Goal: Task Accomplishment & Management: Manage account settings

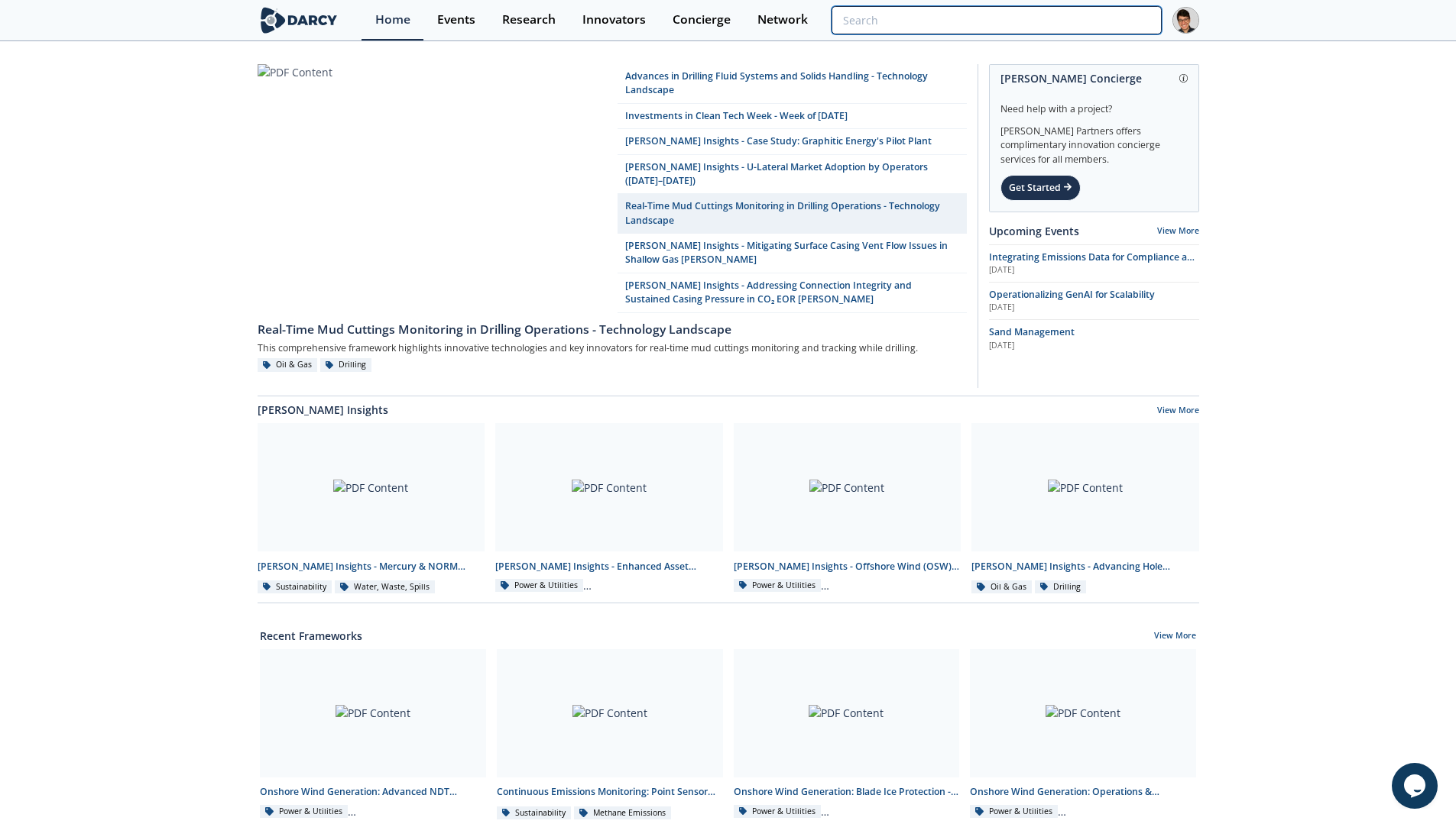
click at [1103, 24] on input "search" at bounding box center [996, 20] width 329 height 29
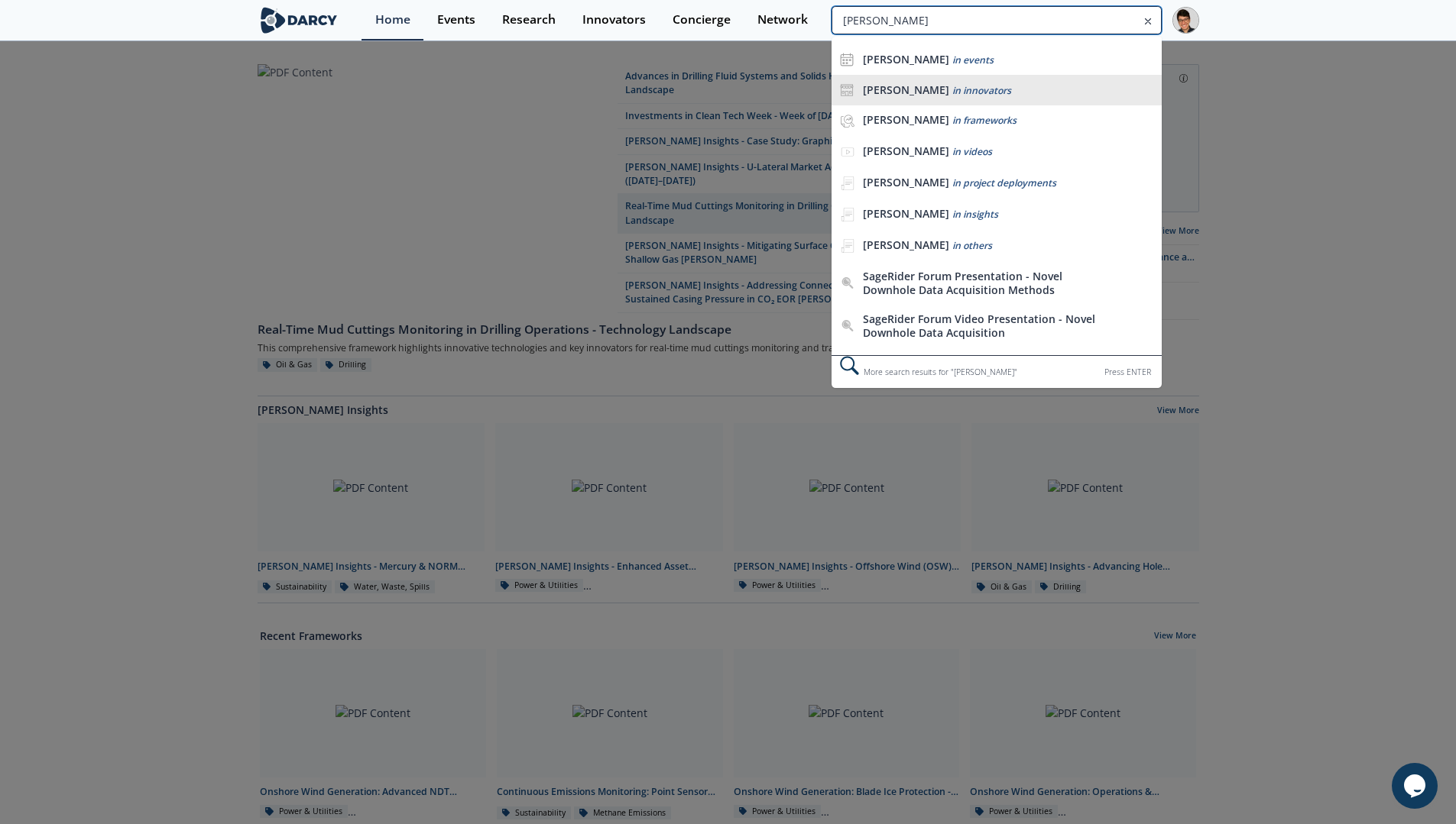
type input "[PERSON_NAME]"
click at [1024, 84] on div "[PERSON_NAME] in innovators" at bounding box center [1008, 90] width 290 height 15
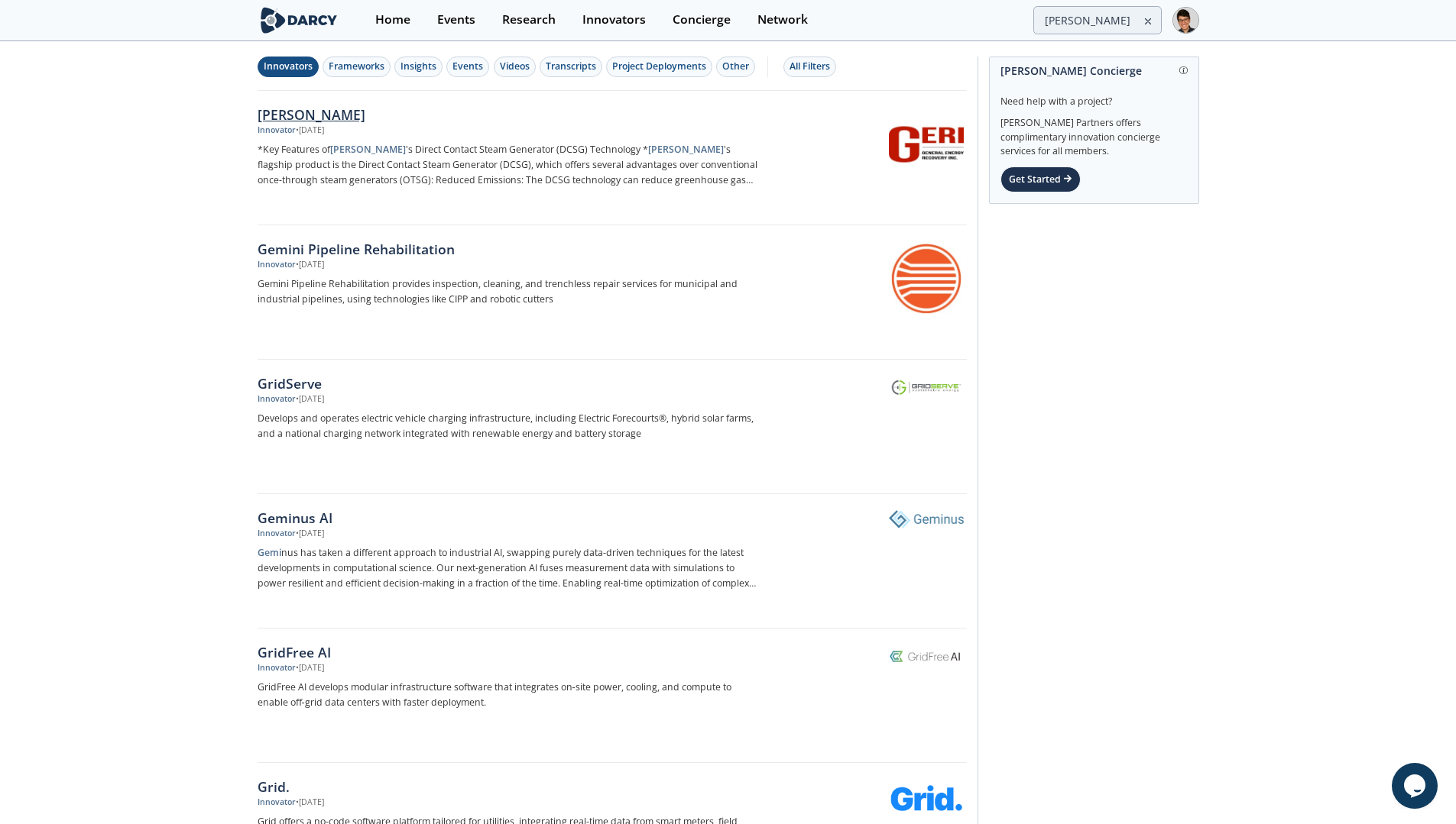
click at [283, 117] on div "[PERSON_NAME]" at bounding box center [510, 115] width 506 height 20
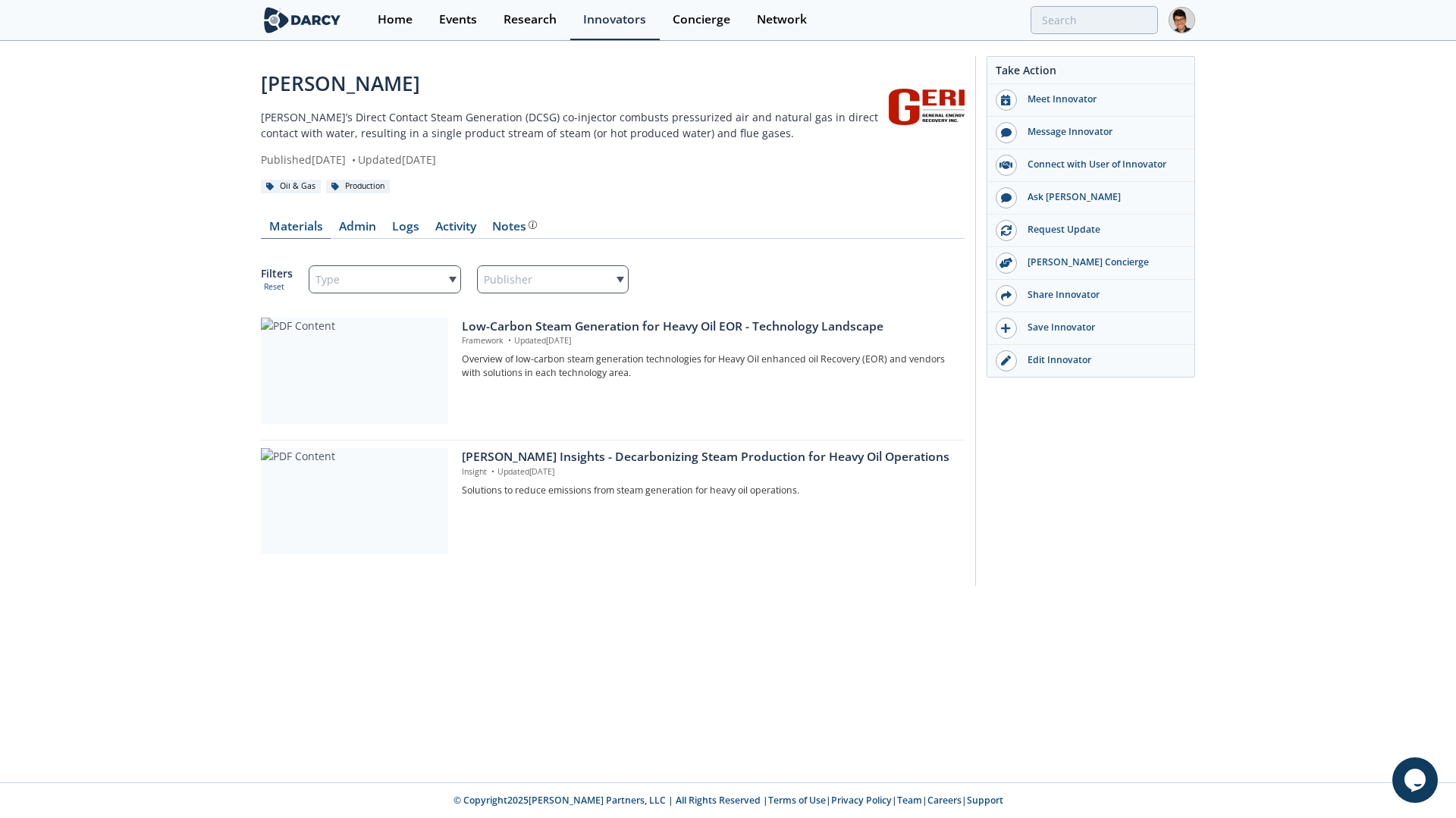
click at [306, 228] on link "Materials" at bounding box center [296, 230] width 70 height 18
click at [364, 232] on link "Admin" at bounding box center [357, 230] width 53 height 18
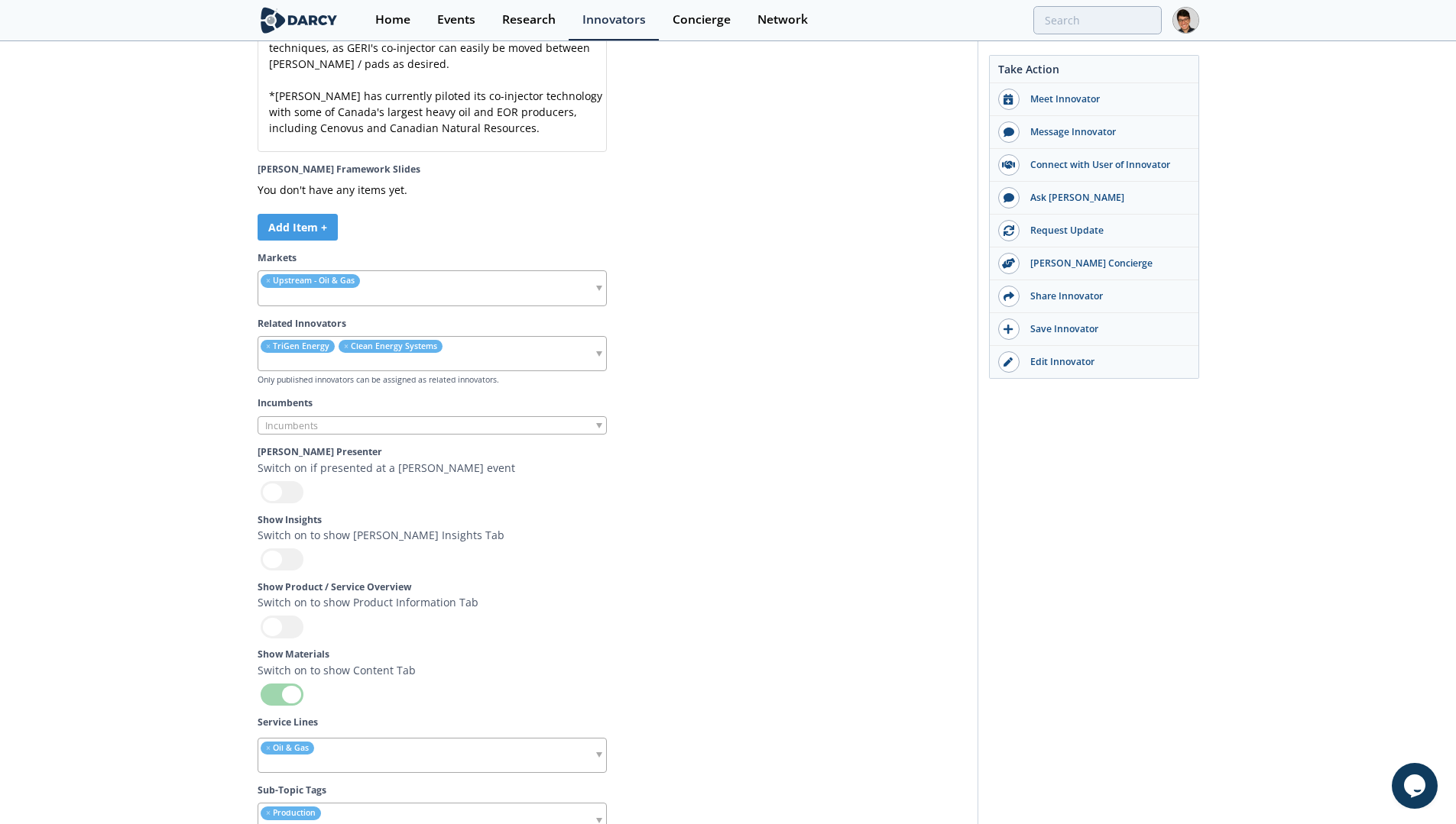
scroll to position [4761, 0]
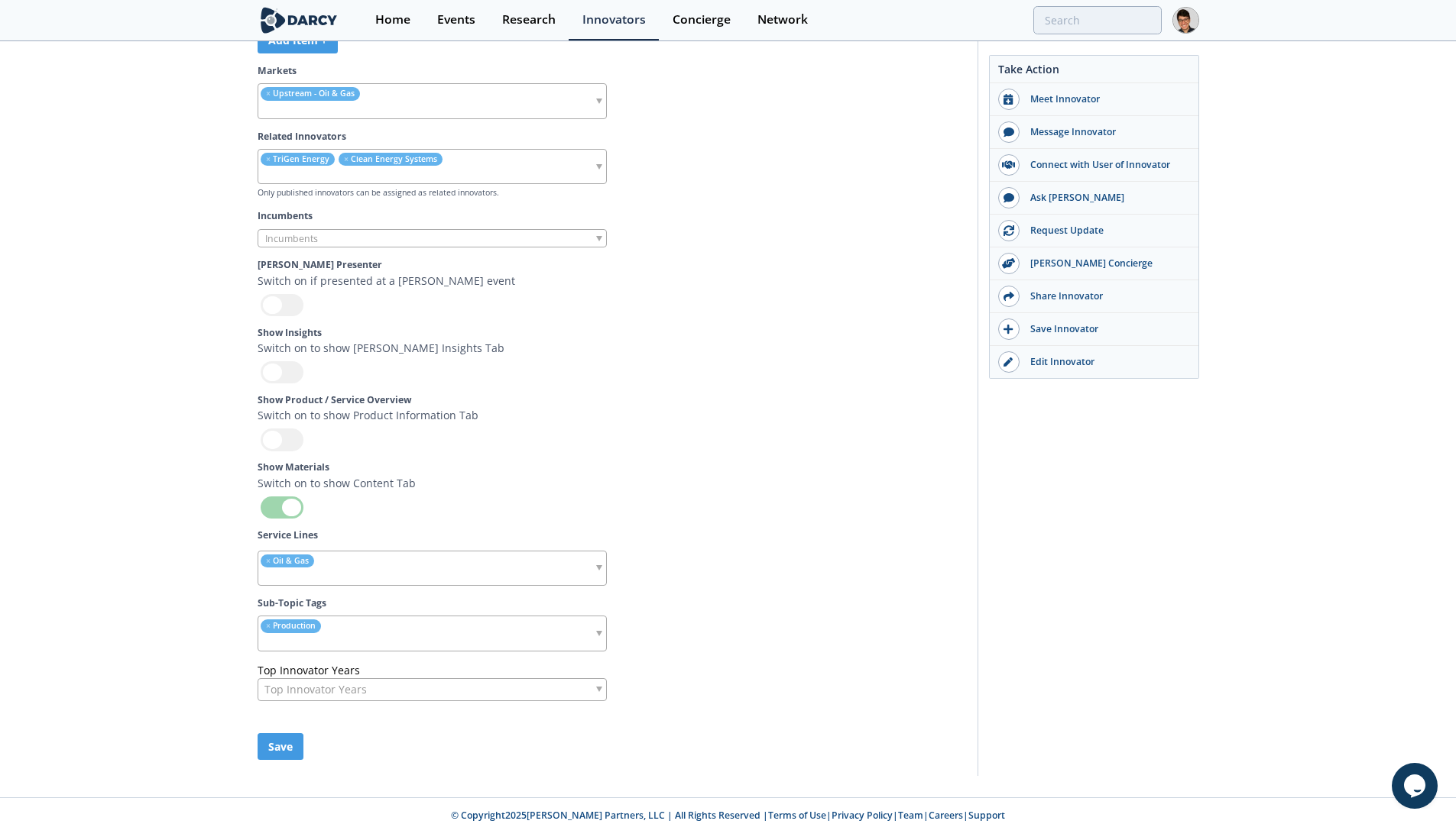
click at [290, 361] on div at bounding box center [282, 372] width 42 height 22
click at [0, 0] on input "checkbox" at bounding box center [0, 0] width 0 height 0
click at [286, 429] on div at bounding box center [282, 440] width 42 height 22
click at [0, 0] on input "checkbox" at bounding box center [0, 0] width 0 height 0
click at [359, 618] on ul "× Production" at bounding box center [349, 633] width 181 height 33
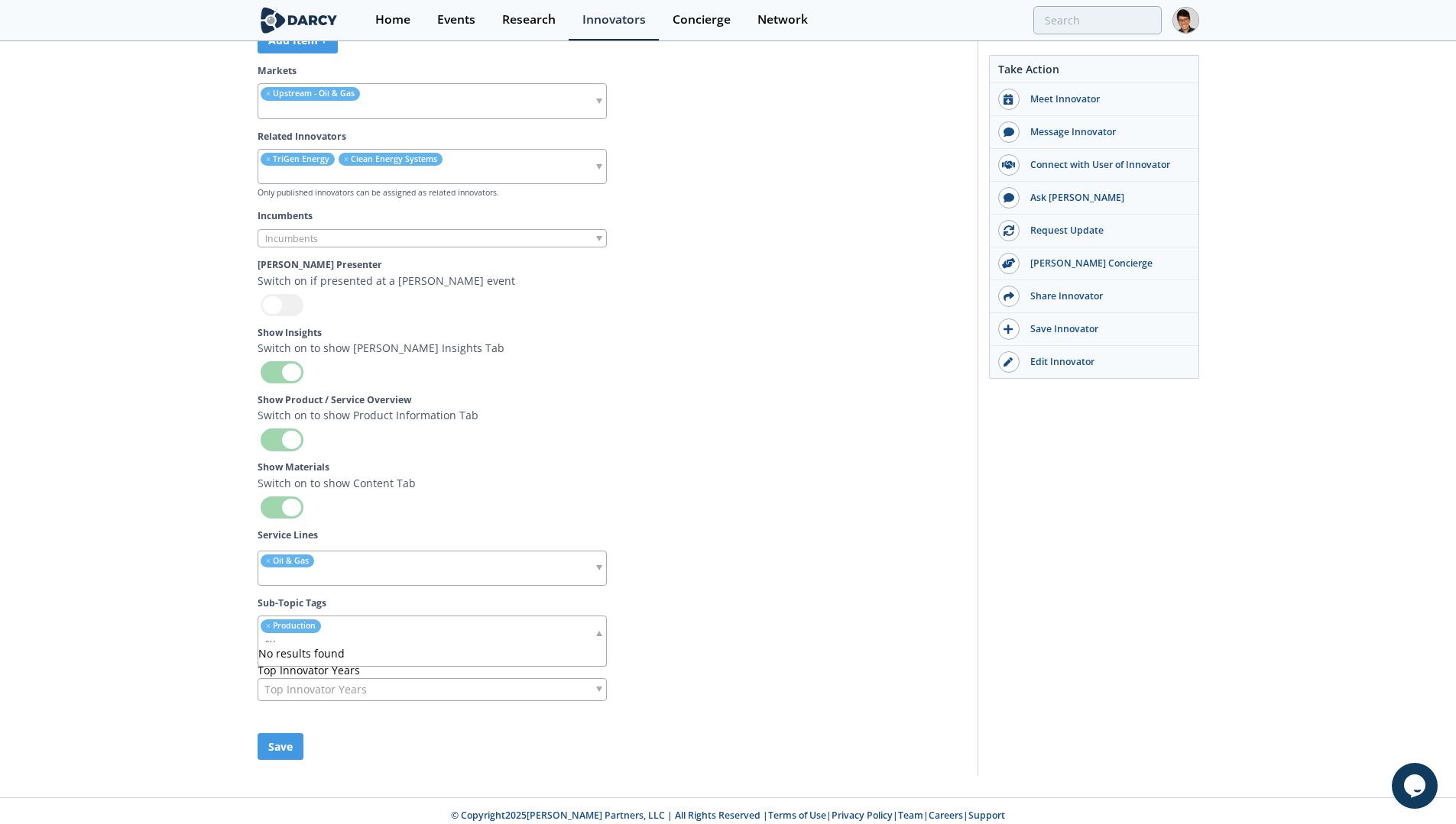
type input "s"
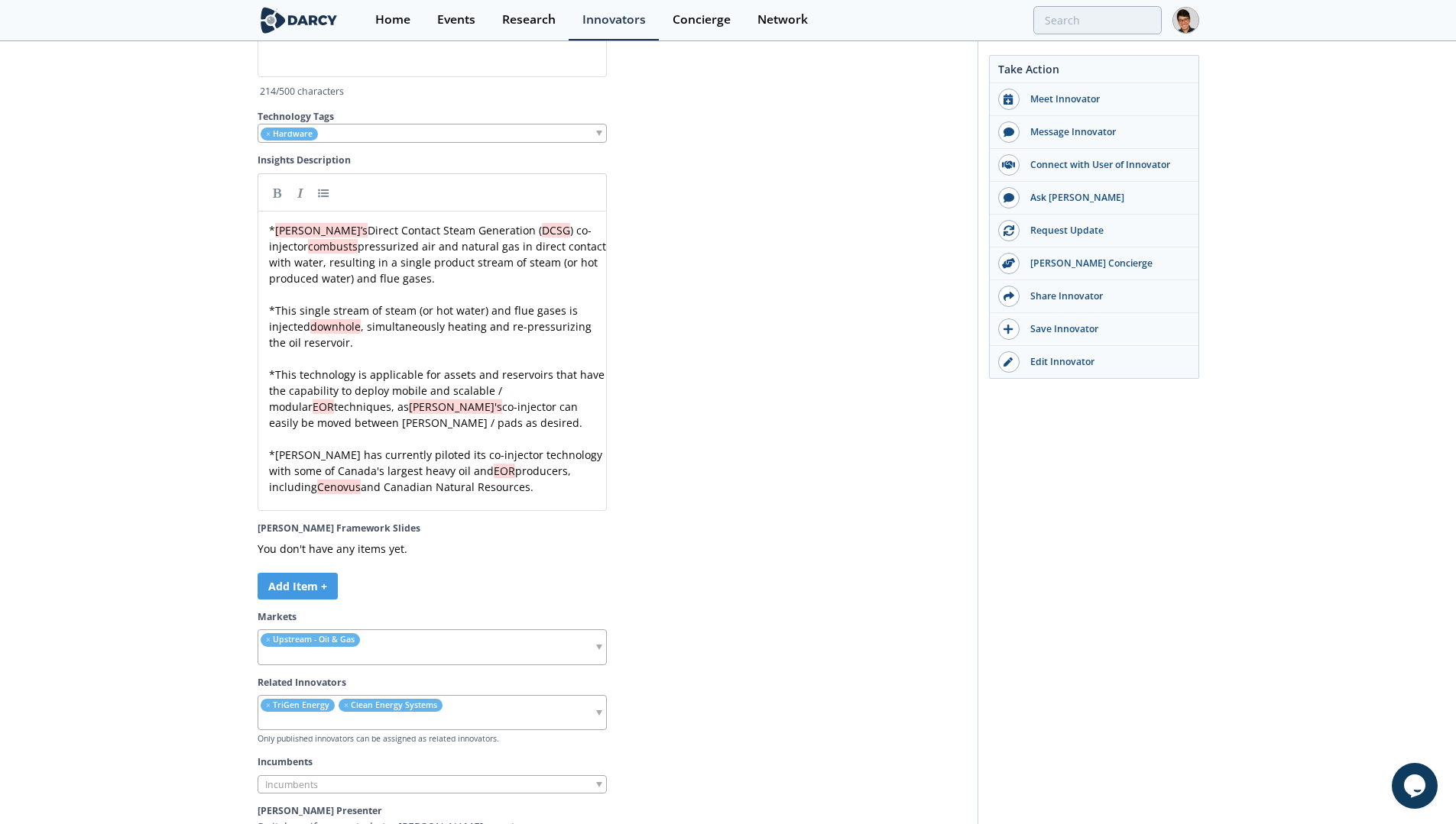
scroll to position [4326, 0]
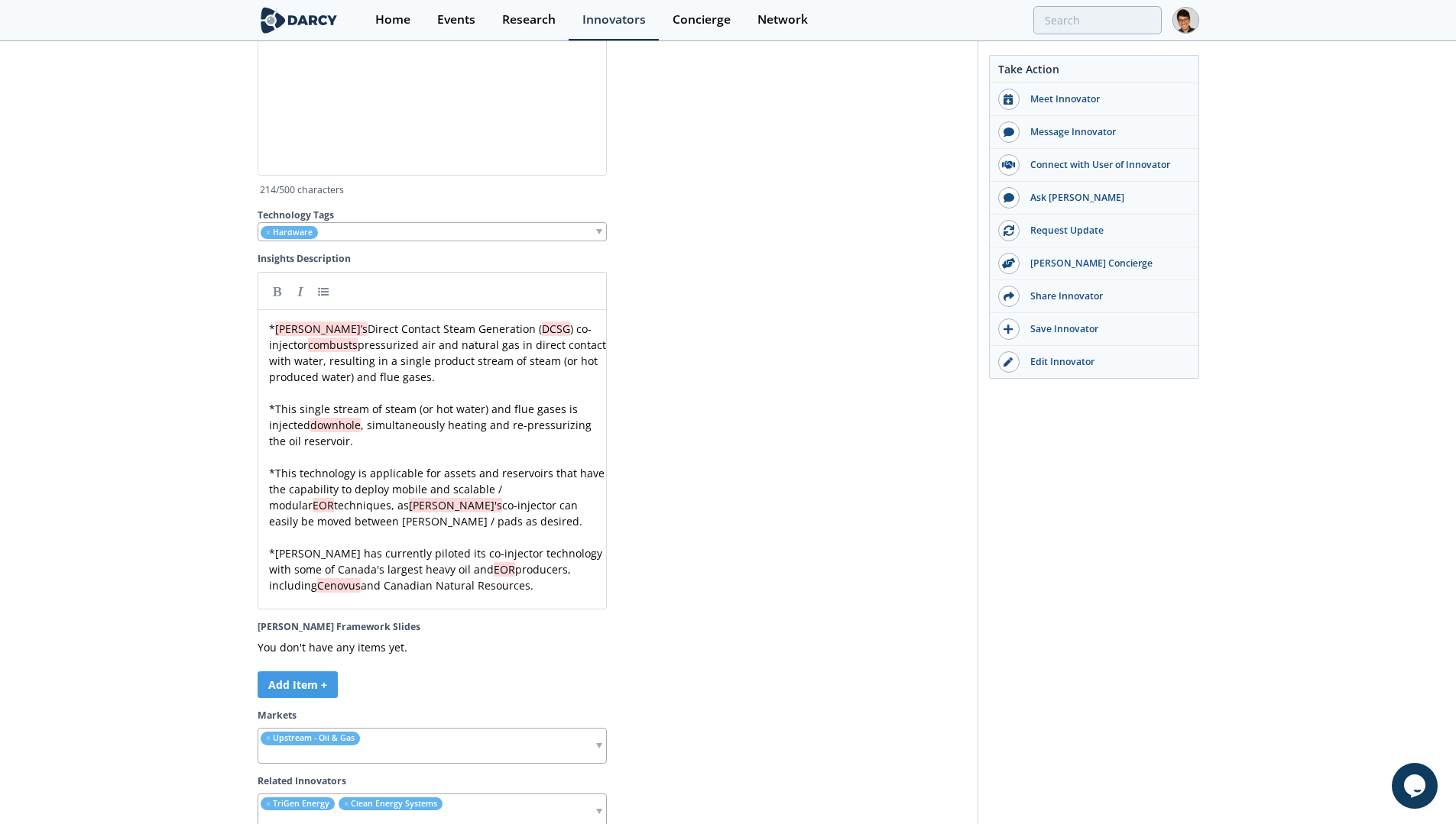
scroll to position [4038, 0]
